Goal: Information Seeking & Learning: Learn about a topic

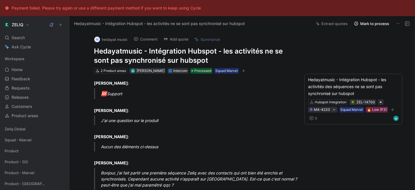
click at [133, 57] on h1 "Hedayatmusic - Intégration Hubspot - les activités ne se sont pas synchronisé s…" at bounding box center [194, 56] width 200 height 18
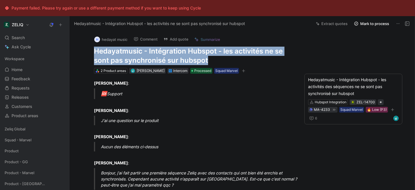
click at [133, 57] on h1 "Hedayatmusic - Intégration Hubspot - les activités ne se sont pas synchronisé s…" at bounding box center [194, 56] width 200 height 18
copy h1 "Hedayatmusic - Intégration Hubspot - les activités ne se sont pas synchronisé s…"
click at [28, 38] on div "Search ⌘ K" at bounding box center [34, 37] width 65 height 9
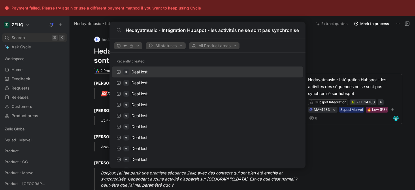
scroll to position [0, 27]
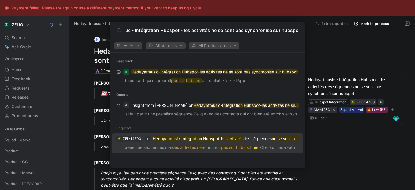
type input "Hedayatmusic - Intégration Hubspot - les activités ne se sont pas synchronisé s…"
click at [154, 145] on p "créée une séquences mais les activités ne remontent pas sur hubspot . 👉 Checks …" at bounding box center [208, 148] width 188 height 9
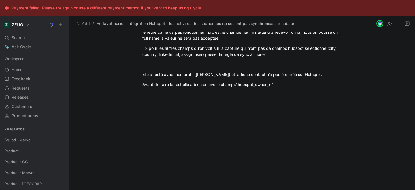
scroll to position [934, 0]
click at [284, 89] on p "Avant de faire le test elle a bien enlevé le champs "hubspot_owner_id"" at bounding box center [243, 85] width 222 height 10
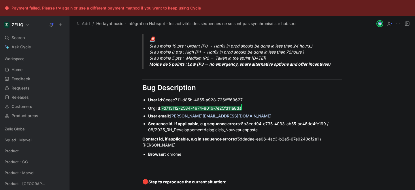
scroll to position [0, 0]
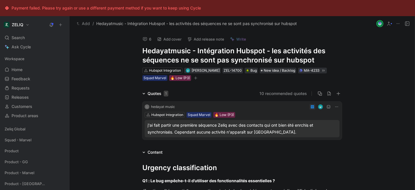
click at [146, 38] on icon at bounding box center [145, 39] width 5 height 5
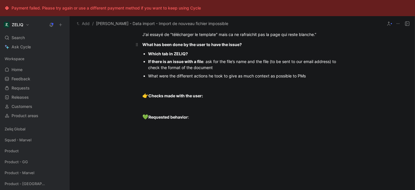
scroll to position [534, 0]
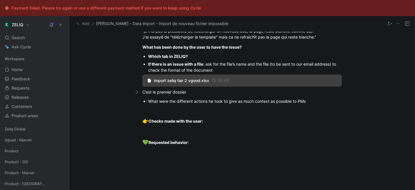
click at [201, 97] on p "C’est le premier dossier" at bounding box center [243, 92] width 222 height 10
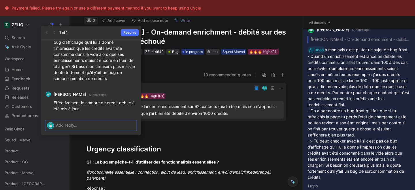
click at [82, 123] on p at bounding box center [95, 125] width 79 height 6
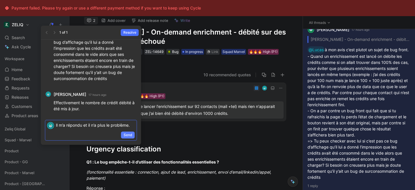
click at [130, 135] on span "Send" at bounding box center [128, 135] width 9 height 6
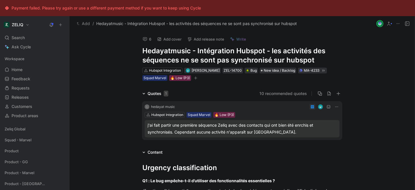
click at [146, 38] on icon at bounding box center [145, 39] width 5 height 5
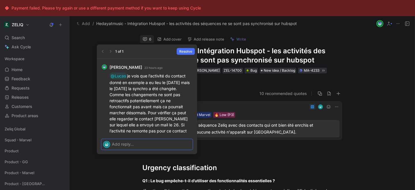
scroll to position [-258, 0]
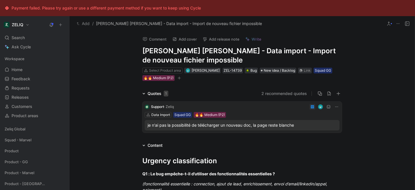
scroll to position [534, 0]
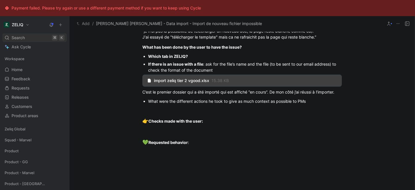
click at [18, 39] on span "Search" at bounding box center [18, 37] width 13 height 7
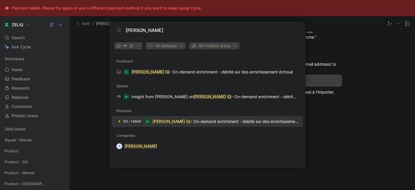
type input "[PERSON_NAME]"
click at [171, 125] on p "[PERSON_NAME] - On-demand enrichment - débité sur des enrichissement échoué" at bounding box center [226, 121] width 146 height 7
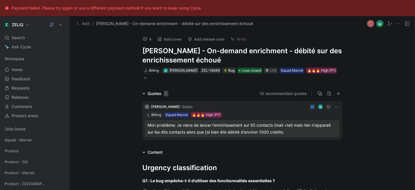
click at [147, 38] on use at bounding box center [145, 39] width 4 height 4
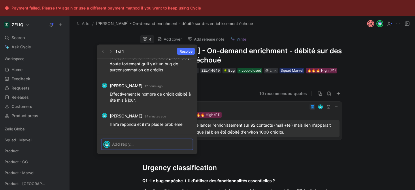
scroll to position [-23, 0]
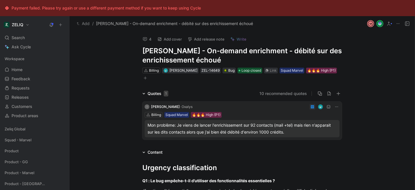
click at [146, 40] on icon at bounding box center [145, 39] width 5 height 5
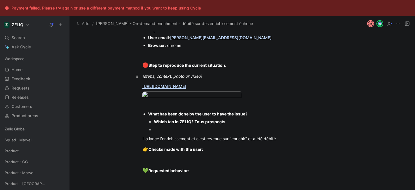
scroll to position [459, 0]
click at [166, 88] on link "[URL][DOMAIN_NAME]" at bounding box center [165, 86] width 44 height 5
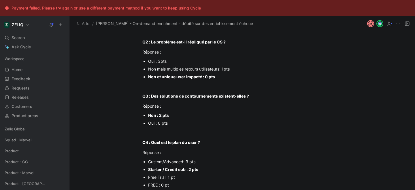
scroll to position [0, 0]
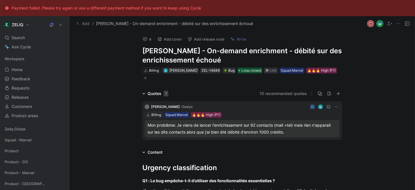
click at [150, 44] on div "4 Add cover Add release note Write [PERSON_NAME] - On-demand enrichment - débit…" at bounding box center [243, 56] width 222 height 50
click at [144, 34] on div "4 Add cover Add release note Write" at bounding box center [241, 38] width 202 height 12
click at [145, 39] on icon at bounding box center [145, 39] width 5 height 5
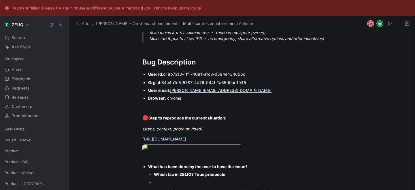
scroll to position [412, 0]
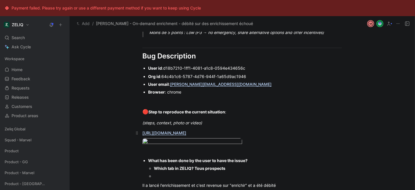
click at [186, 133] on link "[URL][DOMAIN_NAME]" at bounding box center [165, 133] width 44 height 5
